Goal: Navigation & Orientation: Go to known website

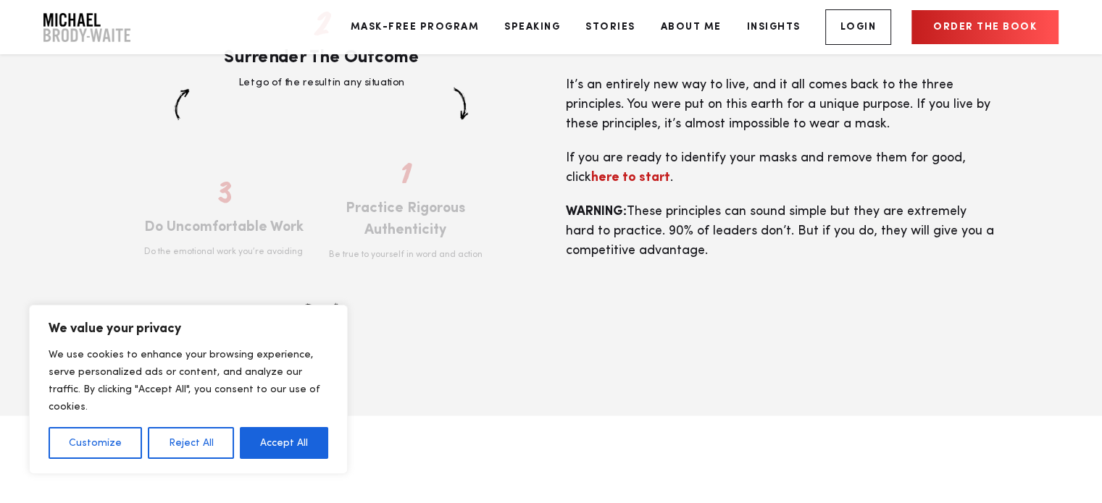
scroll to position [2607, 0]
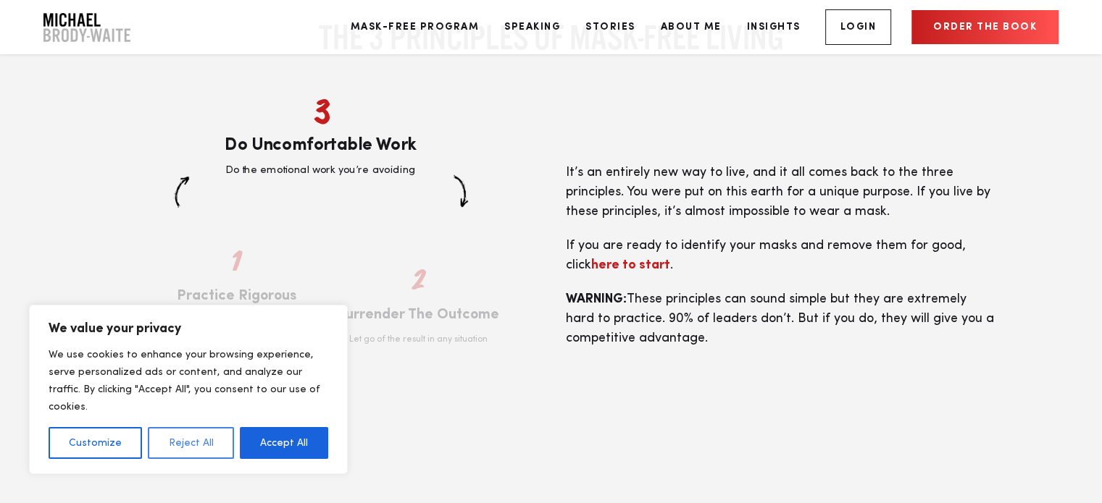
click at [197, 448] on button "Reject All" at bounding box center [190, 443] width 85 height 32
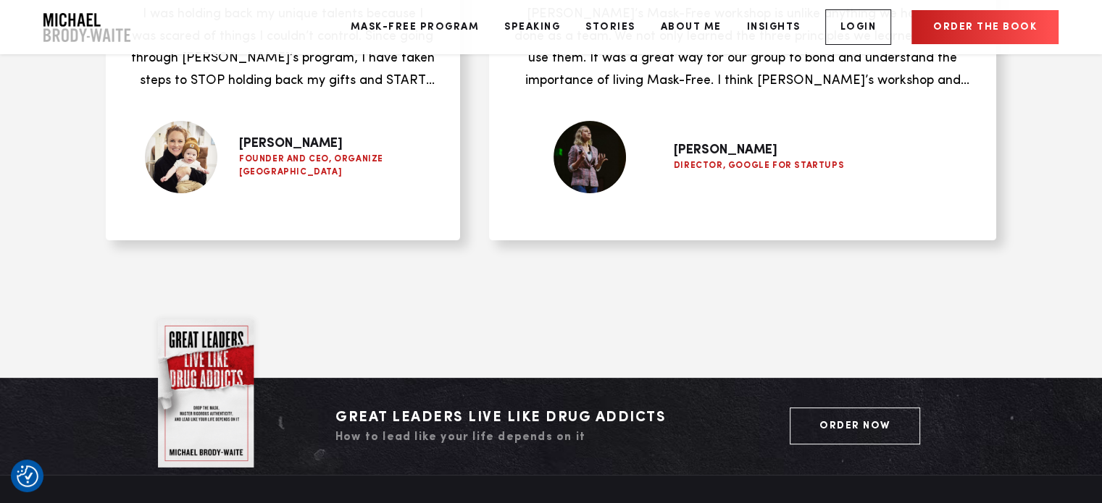
scroll to position [5794, 0]
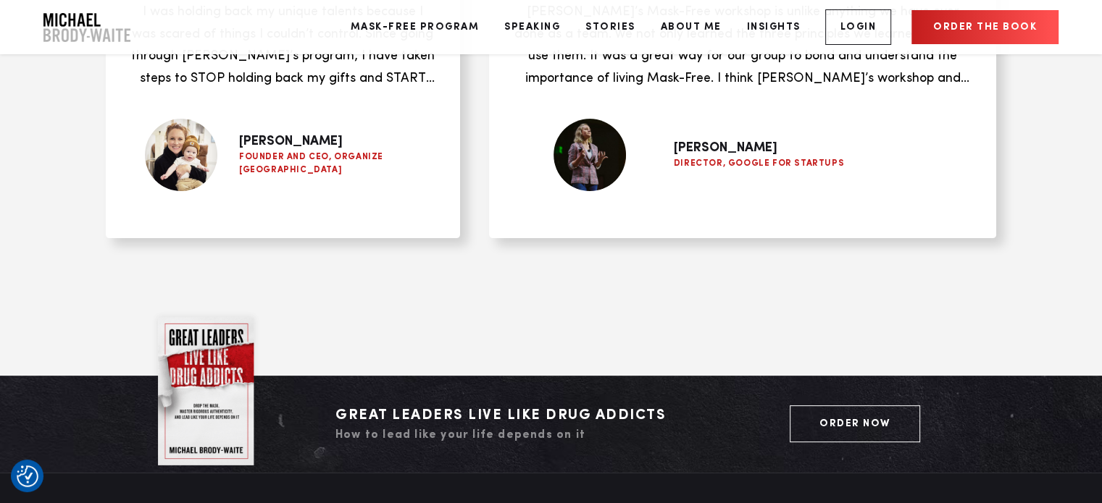
click at [75, 32] on img "Company Logo" at bounding box center [86, 27] width 87 height 29
